Goal: Transaction & Acquisition: Purchase product/service

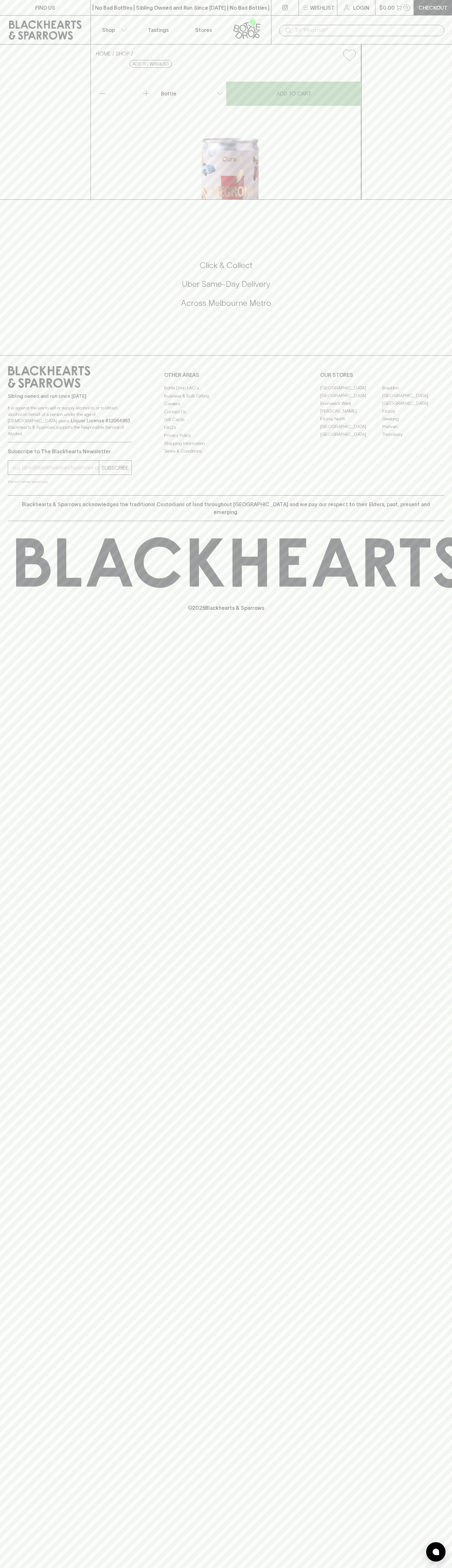
click at [440, 16] on div "​" at bounding box center [361, 30] width 181 height 29
click at [433, 1132] on div "FIND US | No Bad Bottles | Sibling Owned and Run Since 2006 | No Bad Bottles | …" at bounding box center [226, 784] width 452 height 1568
click at [182, 1567] on html "FIND US | No Bad Bottles | Sibling Owned and Run Since 2006 | No Bad Bottles | …" at bounding box center [226, 784] width 452 height 1568
click at [30, 1567] on html "FIND US | No Bad Bottles | Sibling Owned and Run Since 2006 | No Bad Bottles | …" at bounding box center [226, 784] width 452 height 1568
